Goal: Task Accomplishment & Management: Use online tool/utility

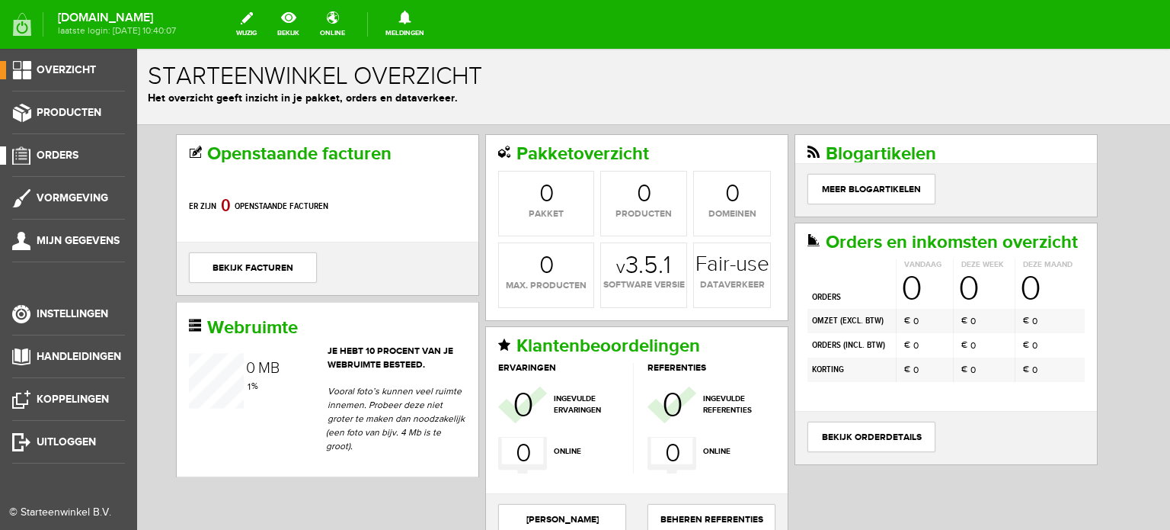
click at [55, 157] on span "Orders" at bounding box center [58, 155] width 42 height 13
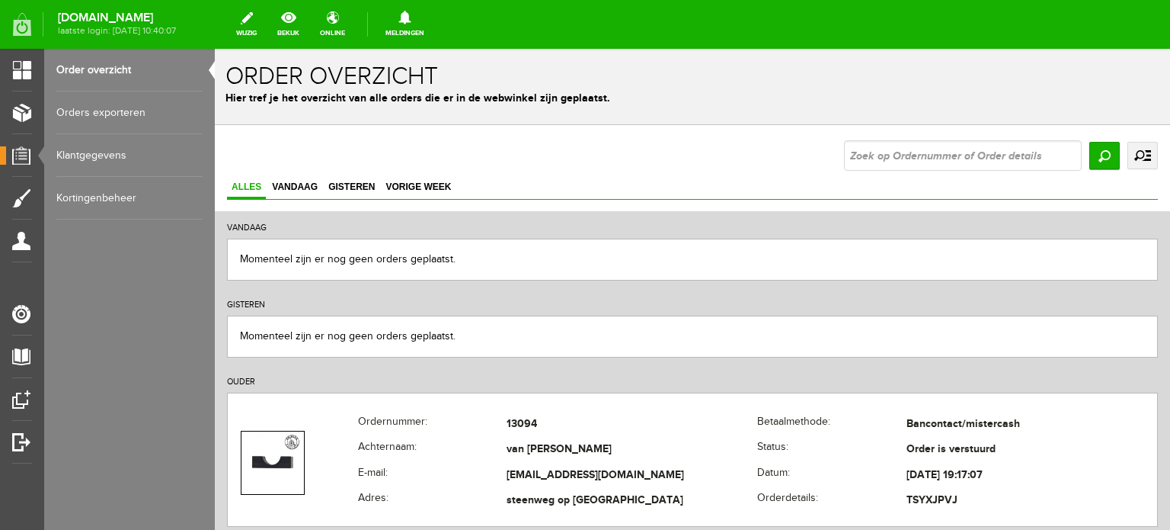
click at [1128, 152] on link "uitgebreid zoeken" at bounding box center [1143, 155] width 30 height 27
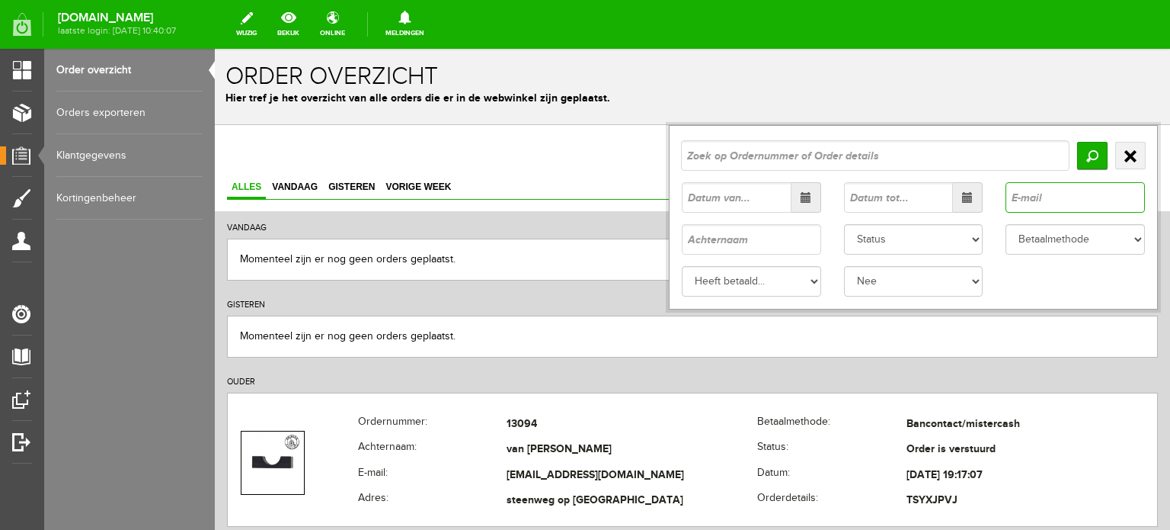
paste input "[EMAIL_ADDRESS][DOMAIN_NAME]"
type input "[EMAIL_ADDRESS][DOMAIN_NAME]"
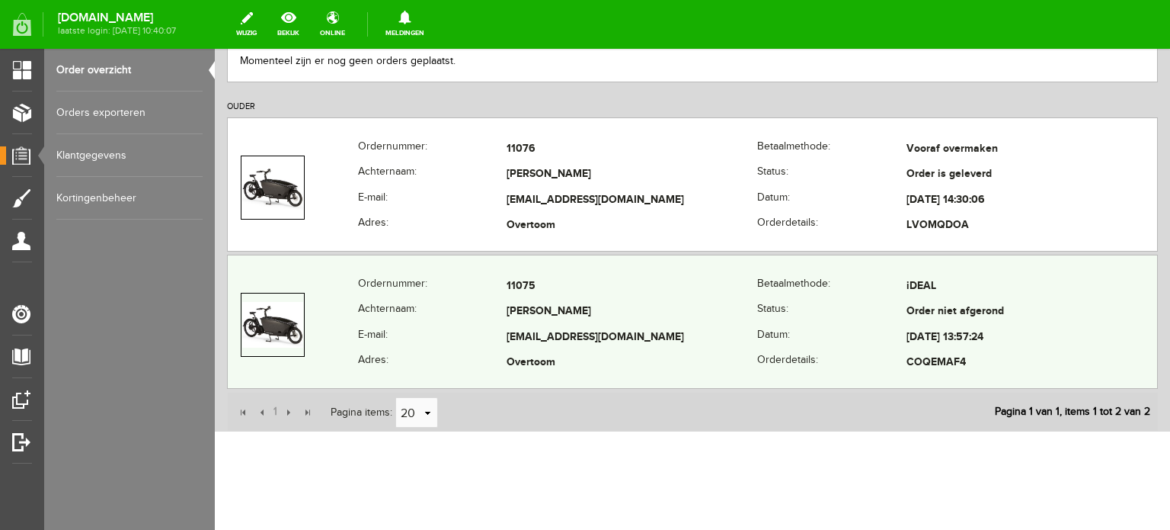
scroll to position [289, 0]
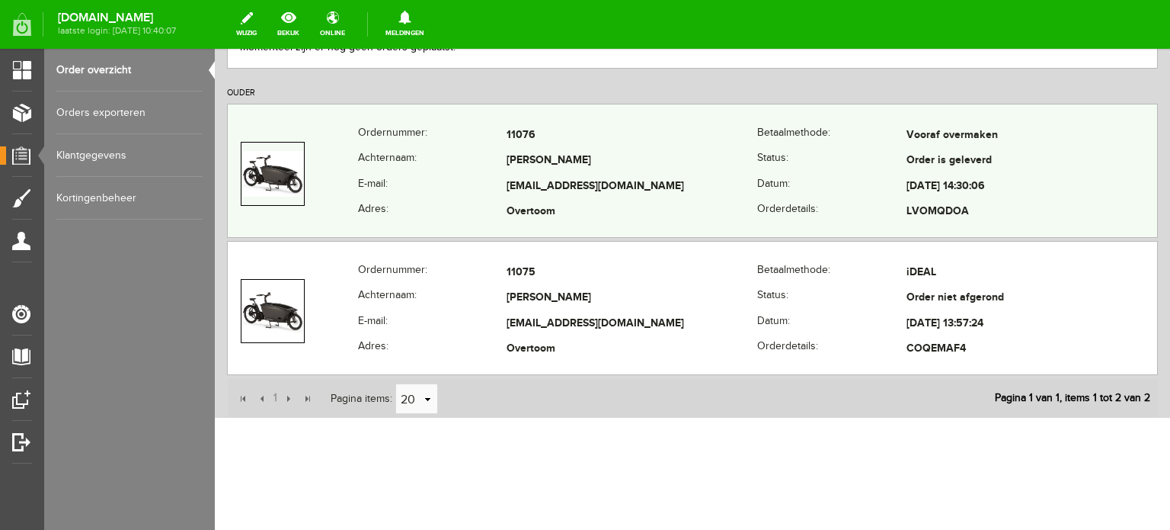
click at [591, 174] on td "[EMAIL_ADDRESS][DOMAIN_NAME]" at bounding box center [632, 187] width 251 height 26
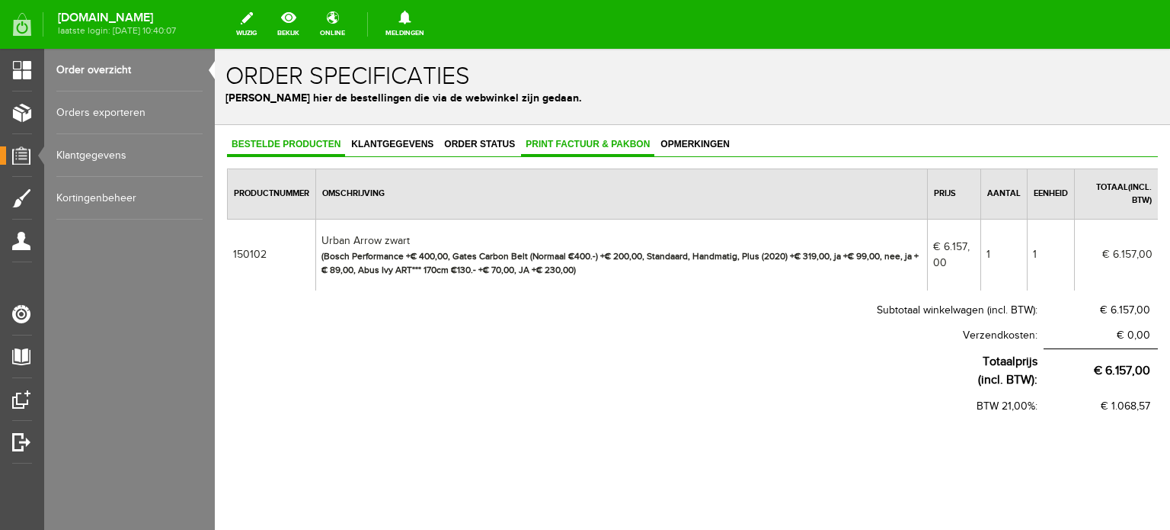
click at [581, 139] on span "Print factuur & pakbon" at bounding box center [587, 144] width 133 height 11
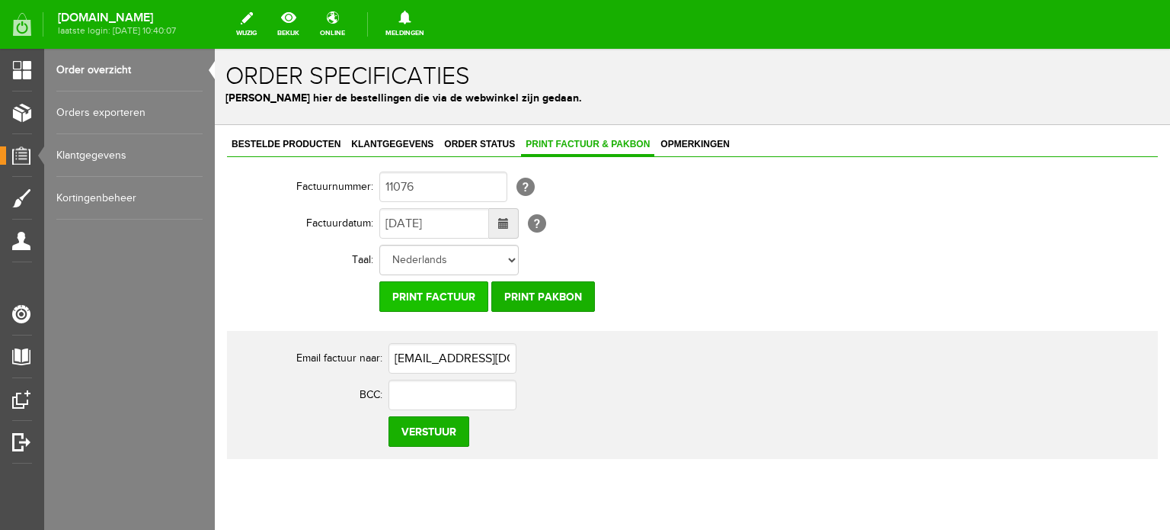
click at [450, 296] on input "Print factuur" at bounding box center [433, 296] width 109 height 30
